Goal: Transaction & Acquisition: Book appointment/travel/reservation

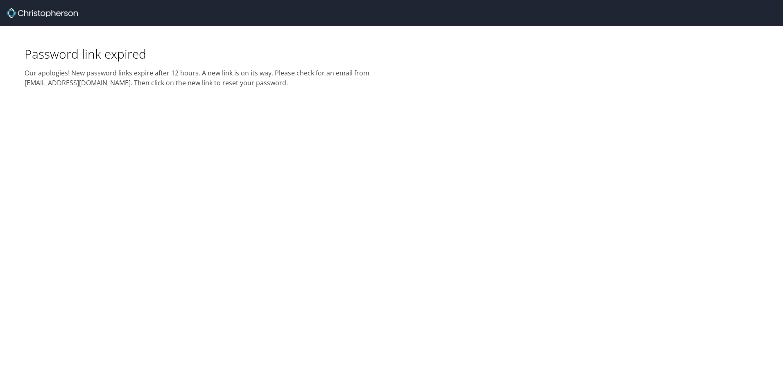
click at [42, 12] on img at bounding box center [42, 13] width 71 height 10
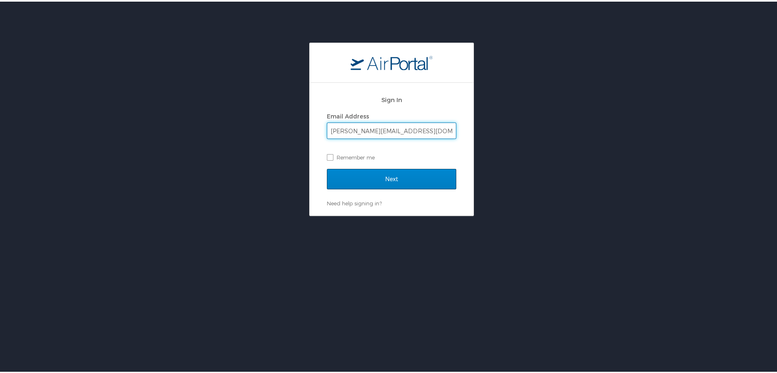
type input "russell.matteo@tollivergroup.com"
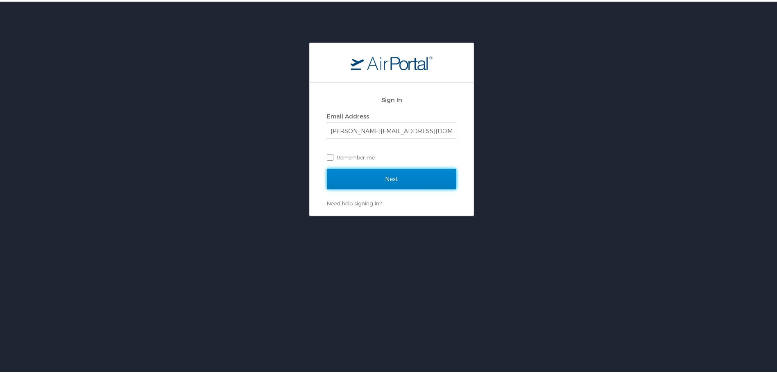
click at [387, 176] on input "Next" at bounding box center [391, 177] width 129 height 20
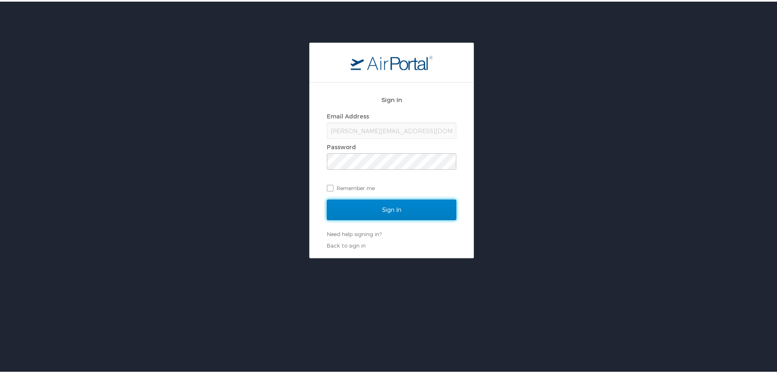
click at [388, 208] on input "Sign In" at bounding box center [391, 208] width 129 height 20
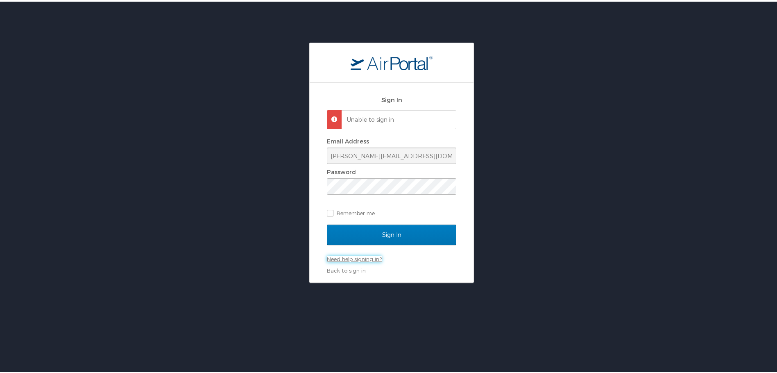
click at [340, 258] on link "Need help signing in?" at bounding box center [354, 257] width 55 height 7
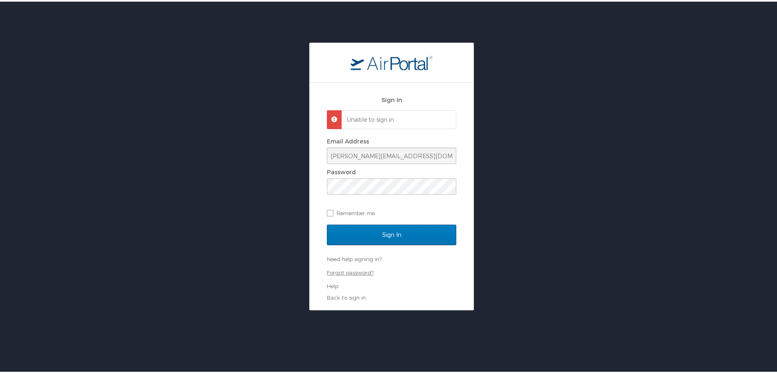
click at [348, 272] on link "Forgot password?" at bounding box center [350, 270] width 47 height 7
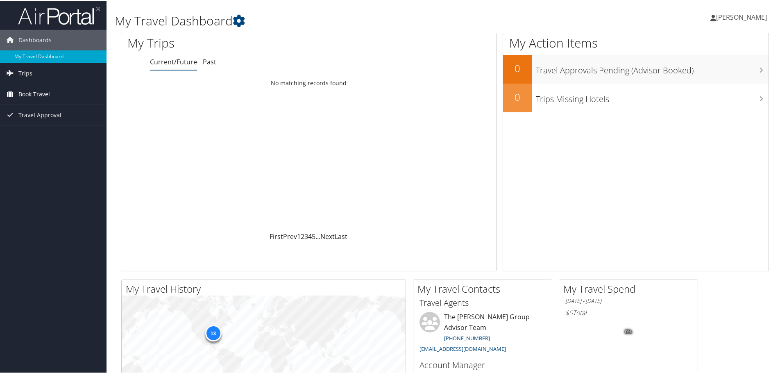
click at [31, 91] on span "Book Travel" at bounding box center [34, 93] width 32 height 20
click at [42, 109] on link "Agent Booking Request" at bounding box center [53, 110] width 106 height 12
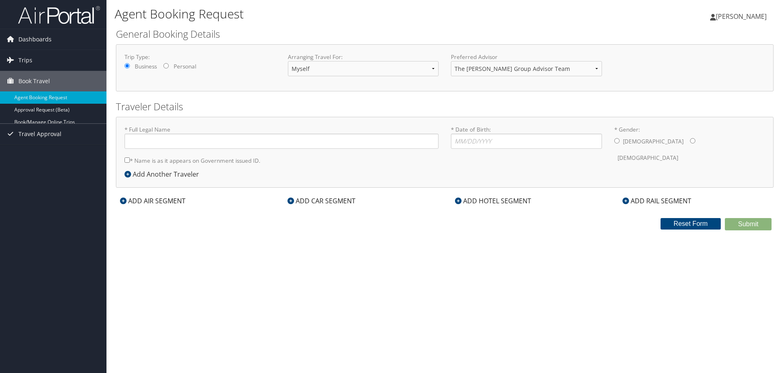
type input "Russell Lee Matteo"
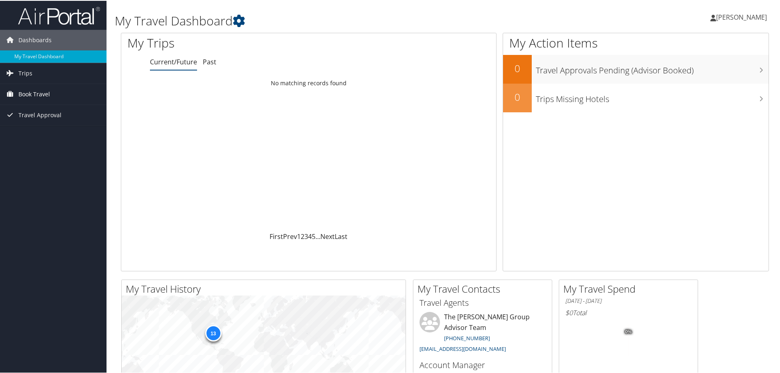
click at [34, 96] on span "Book Travel" at bounding box center [34, 93] width 32 height 20
click at [41, 112] on link "Agent Booking Request" at bounding box center [53, 110] width 106 height 12
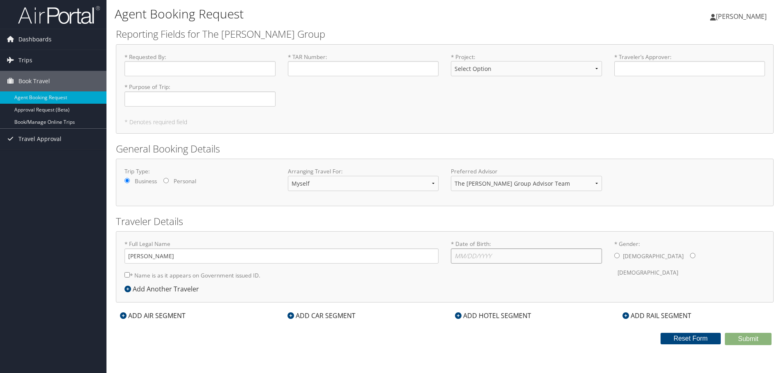
click at [458, 256] on input "* Date of Birth: Invalid Date" at bounding box center [526, 255] width 151 height 15
type input "[DATE]"
click at [617, 254] on input "* Gender: [DEMOGRAPHIC_DATA] [DEMOGRAPHIC_DATA]" at bounding box center [616, 255] width 5 height 5
radio input "true"
click at [126, 315] on icon at bounding box center [123, 315] width 7 height 7
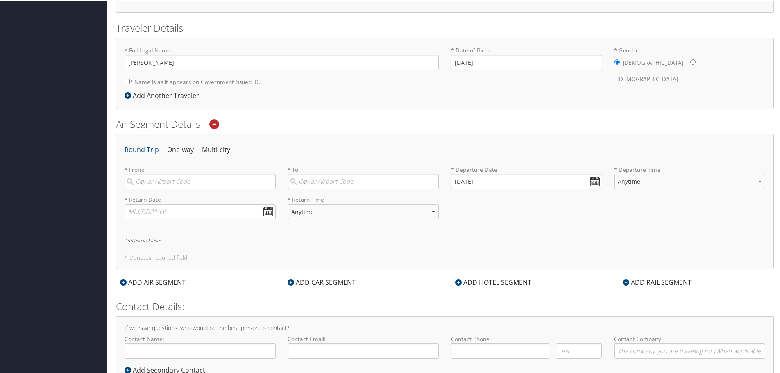
scroll to position [224, 0]
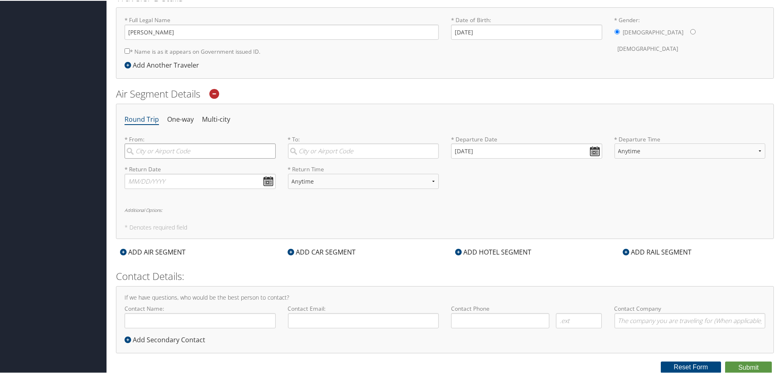
click at [143, 148] on input "search" at bounding box center [200, 150] width 151 height 15
click at [157, 166] on div "Huntsville (HSV AL)" at bounding box center [201, 167] width 140 height 11
click at [157, 158] on input "HSV" at bounding box center [200, 150] width 151 height 15
type input "Huntsville (HSV AL)"
click at [302, 147] on input "search" at bounding box center [363, 150] width 151 height 15
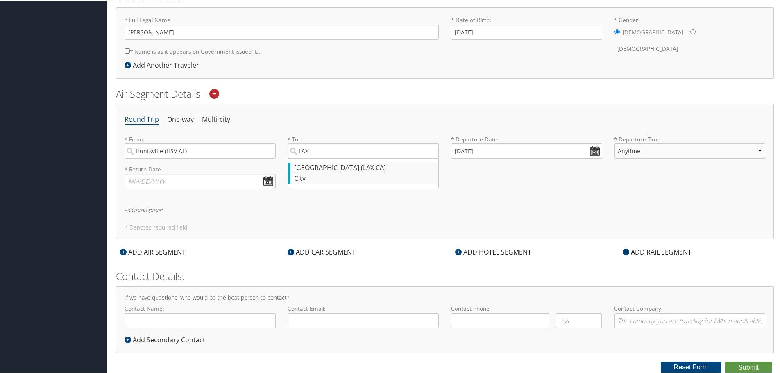
click at [317, 163] on div "[GEOGRAPHIC_DATA] (LAX CA)" at bounding box center [364, 167] width 140 height 11
click at [317, 158] on input "LAX" at bounding box center [363, 150] width 151 height 15
type input "[GEOGRAPHIC_DATA] (LAX CA)"
click at [593, 148] on input "[DATE]" at bounding box center [526, 150] width 151 height 15
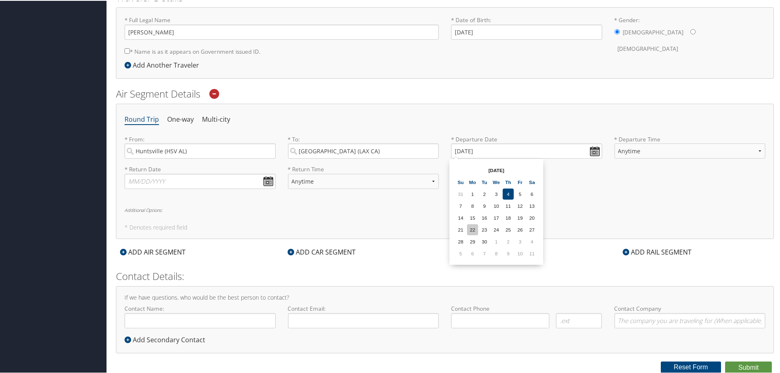
click at [471, 230] on td "22" at bounding box center [472, 228] width 11 height 11
type input "[DATE]"
click at [625, 152] on select "Anytime Early Morning (5AM-7AM) Morning (7AM-12PM) Afternoon (12PM-5PM) Evening…" at bounding box center [689, 150] width 151 height 15
click at [182, 201] on div "Round Trip One-way Multi-city * From: [GEOGRAPHIC_DATA] (HSV AL) Required * To:…" at bounding box center [445, 170] width 658 height 135
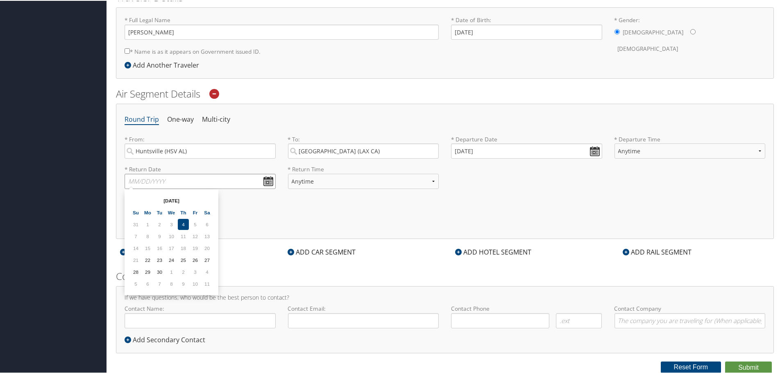
click at [269, 179] on input "text" at bounding box center [200, 180] width 151 height 15
click at [196, 260] on td "26" at bounding box center [195, 259] width 11 height 11
type input "[DATE]"
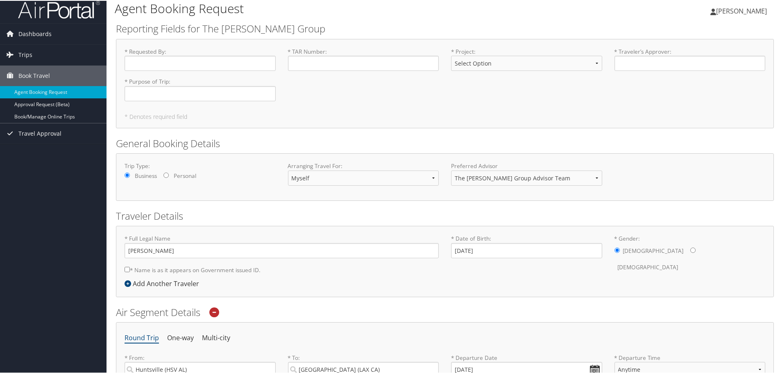
scroll to position [0, 0]
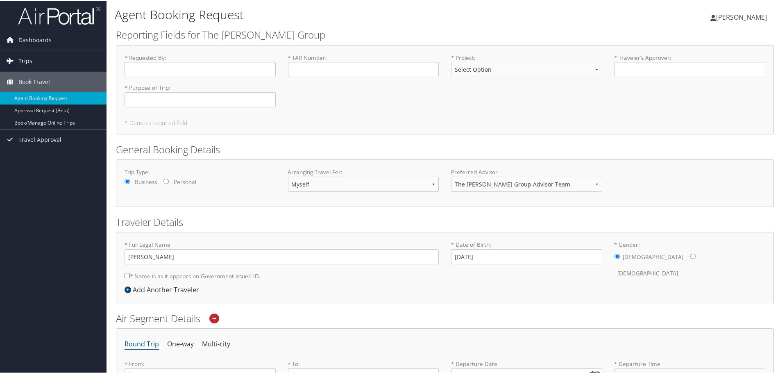
click at [28, 58] on span "Trips" at bounding box center [25, 60] width 14 height 20
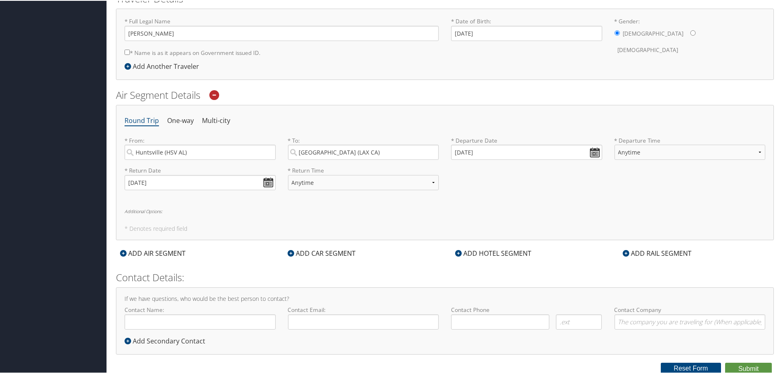
scroll to position [224, 0]
click at [482, 250] on div "ADD HOTEL SEGMENT" at bounding box center [493, 251] width 84 height 10
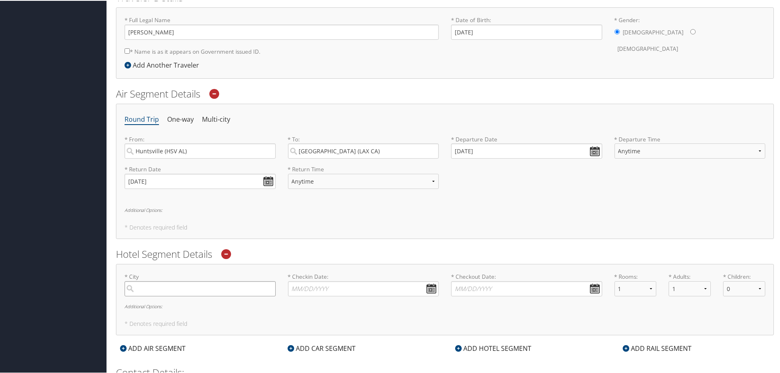
click at [141, 287] on input "search" at bounding box center [200, 287] width 151 height 15
type input "P"
